Goal: Task Accomplishment & Management: Complete application form

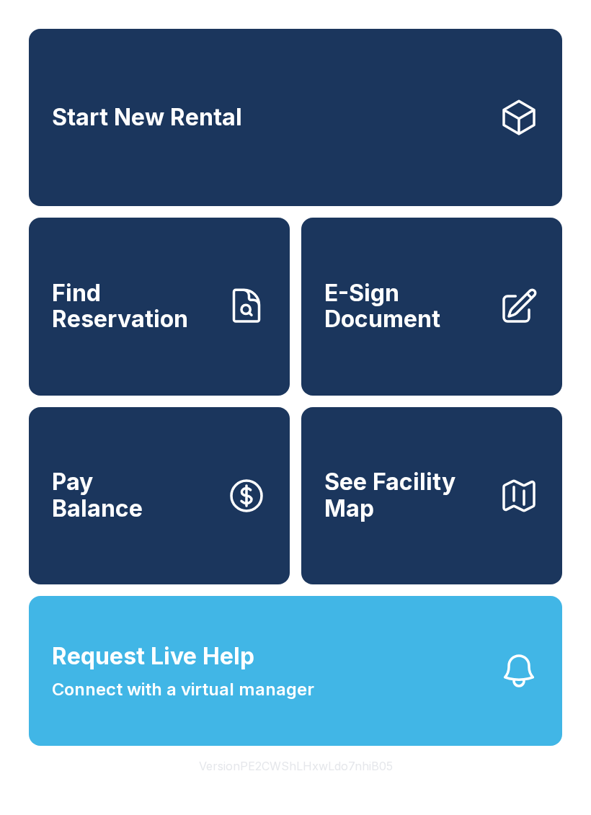
click at [369, 358] on link "E-Sign Document" at bounding box center [431, 306] width 261 height 177
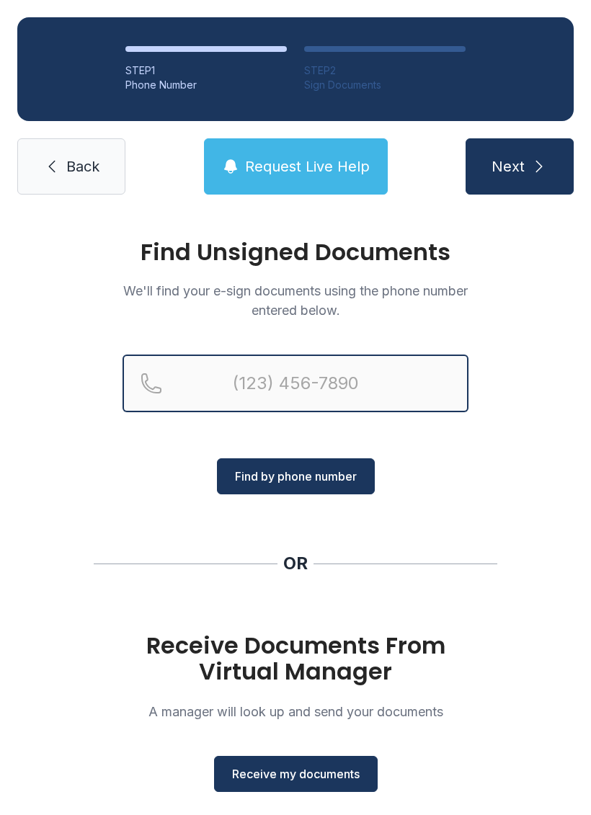
click at [226, 383] on input "Reservation phone number" at bounding box center [295, 383] width 346 height 58
type input "("
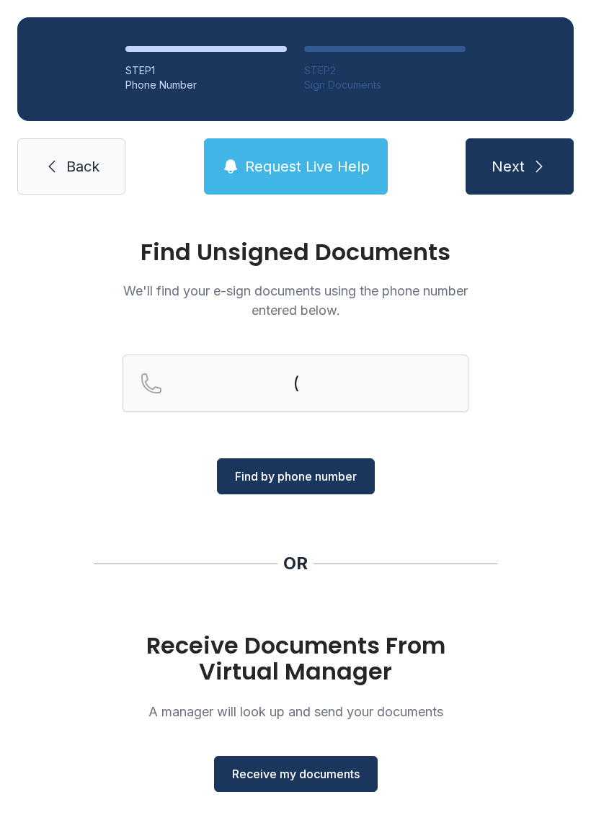
click at [58, 174] on icon at bounding box center [51, 166] width 17 height 17
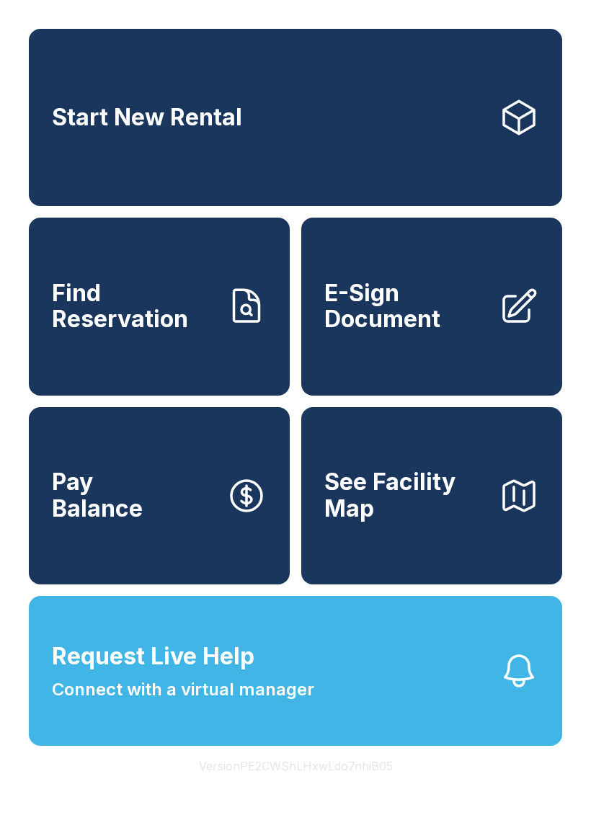
click at [392, 329] on span "E-Sign Document" at bounding box center [405, 306] width 163 height 53
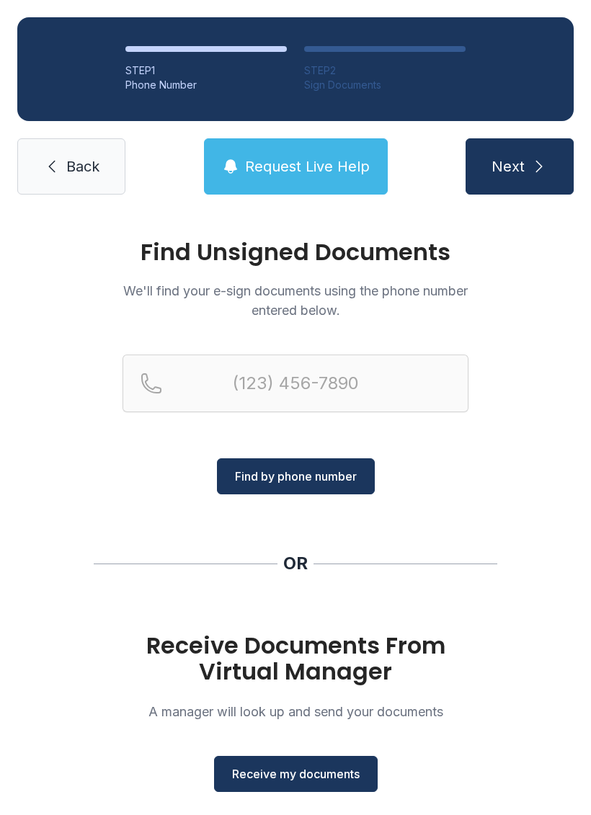
click at [254, 774] on span "Receive my documents" at bounding box center [296, 773] width 128 height 17
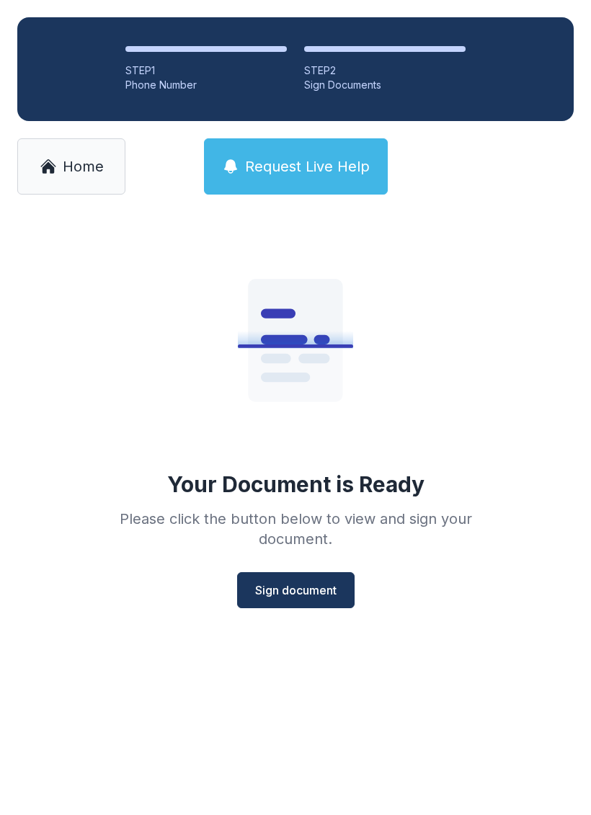
click at [270, 586] on span "Sign document" at bounding box center [295, 589] width 81 height 17
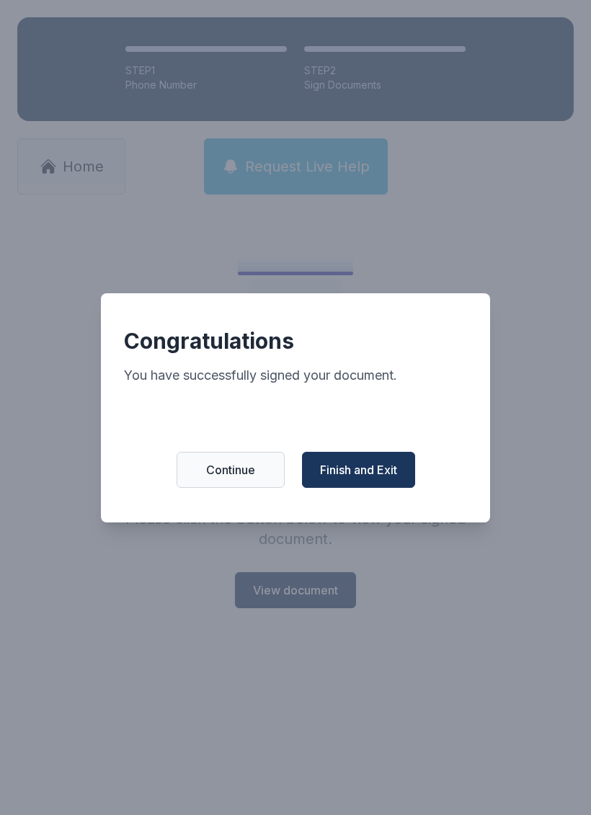
click at [356, 475] on span "Finish and Exit" at bounding box center [358, 469] width 77 height 17
